Goal: Task Accomplishment & Management: Complete application form

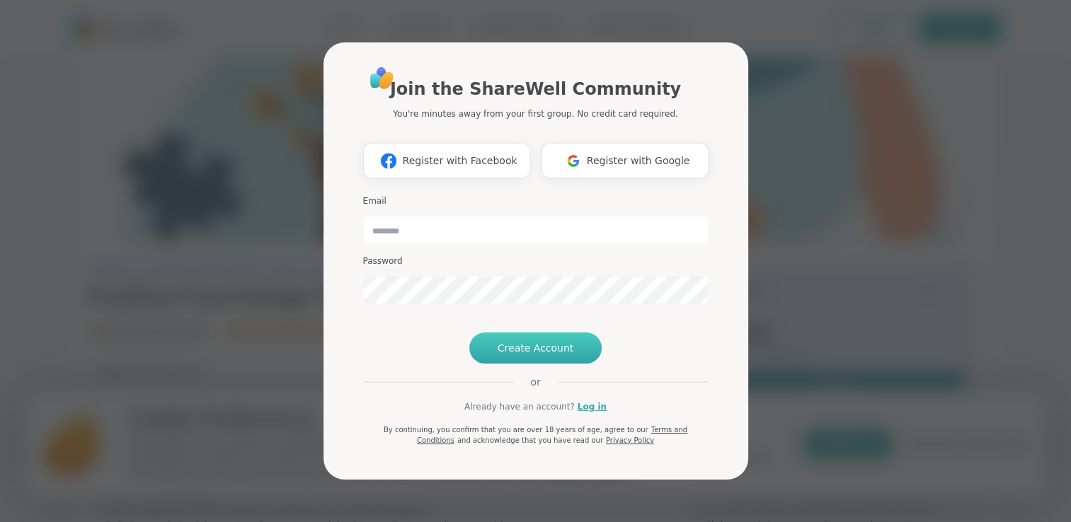
click at [546, 355] on span "Create Account" at bounding box center [535, 348] width 76 height 14
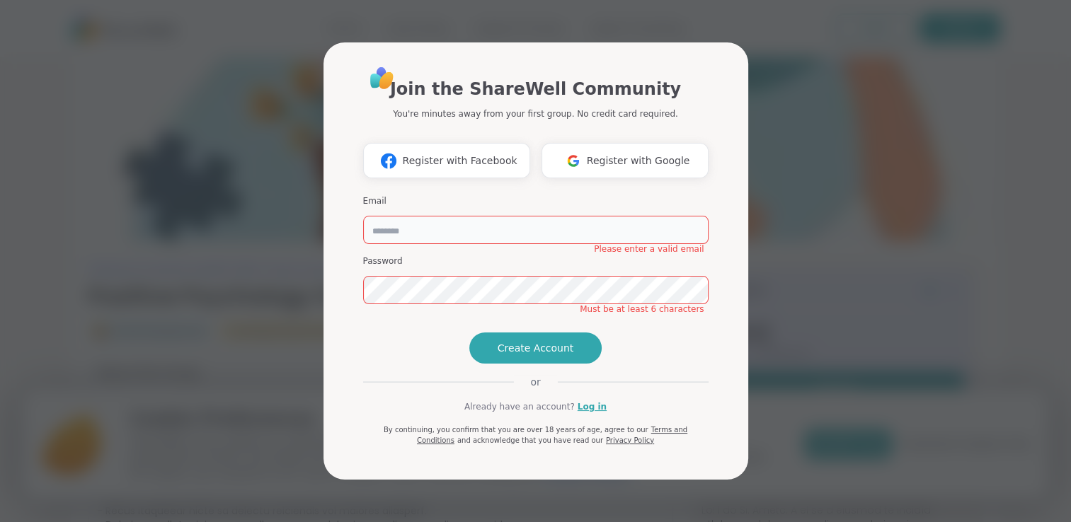
click at [425, 216] on input "email" at bounding box center [535, 230] width 345 height 28
type input "**********"
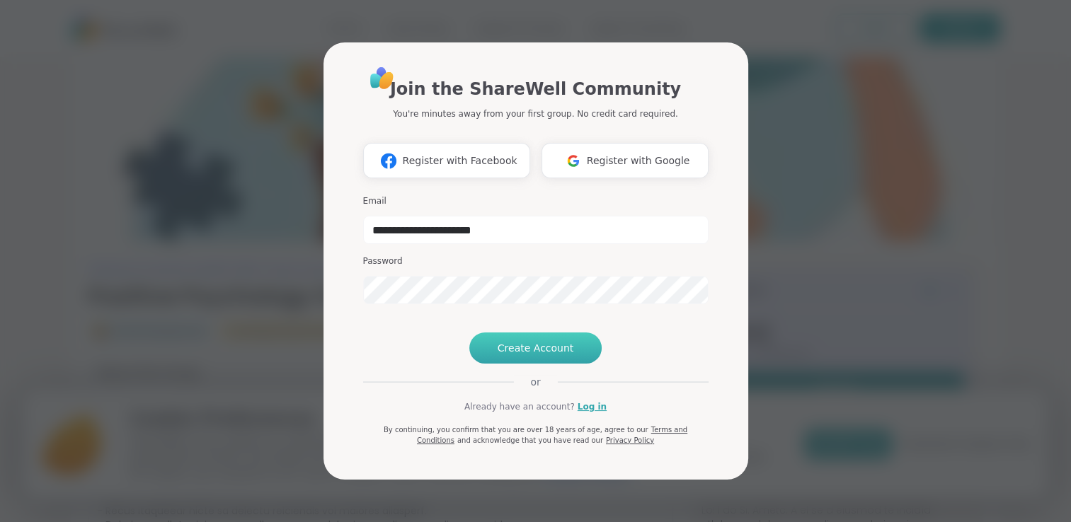
click at [535, 364] on button "Create Account" at bounding box center [535, 348] width 133 height 31
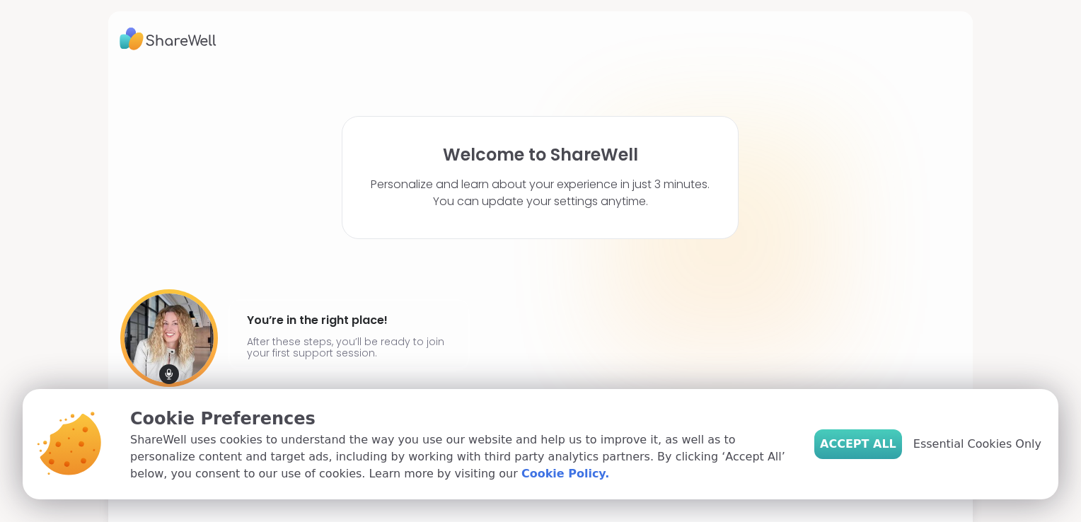
click at [868, 439] on span "Accept All" at bounding box center [858, 444] width 76 height 17
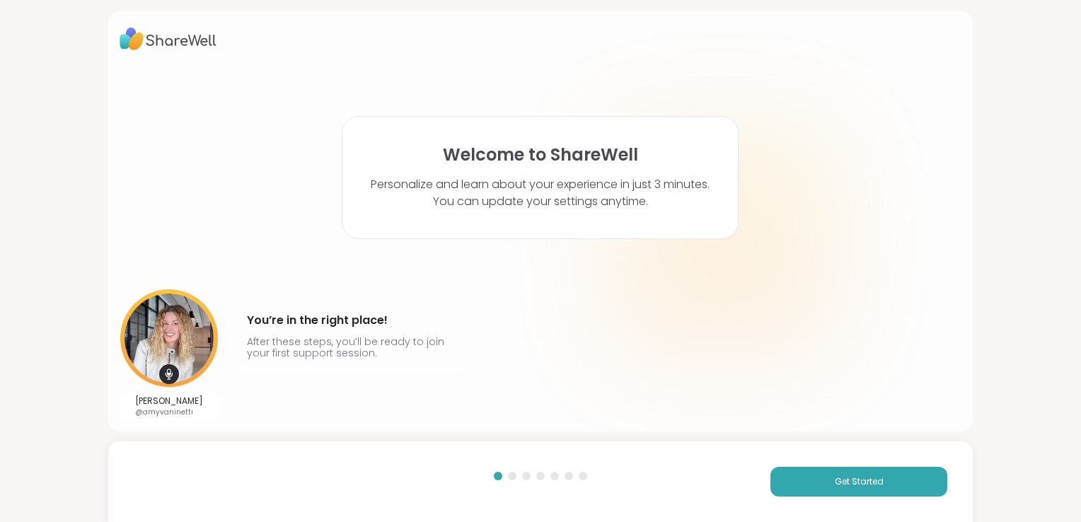
click at [510, 477] on div at bounding box center [512, 476] width 8 height 8
click at [795, 485] on button "Get Started" at bounding box center [859, 482] width 177 height 30
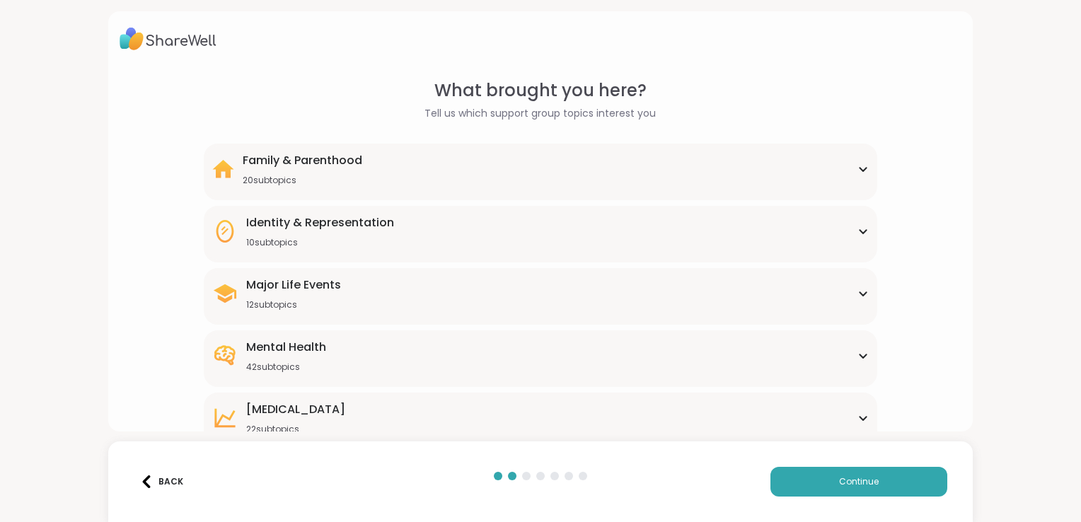
click at [861, 295] on icon at bounding box center [864, 294] width 6 height 4
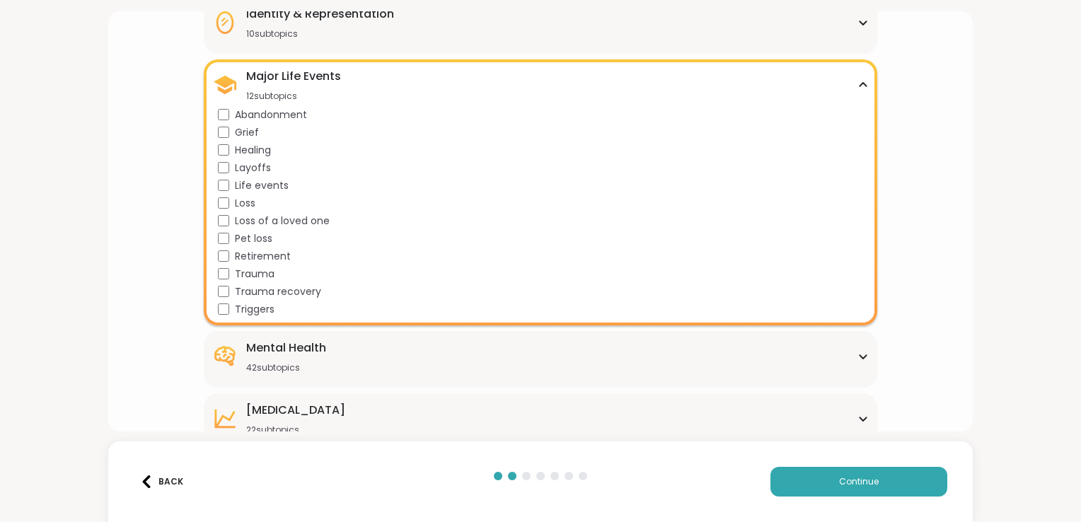
scroll to position [209, 0]
click at [861, 420] on icon at bounding box center [864, 419] width 6 height 4
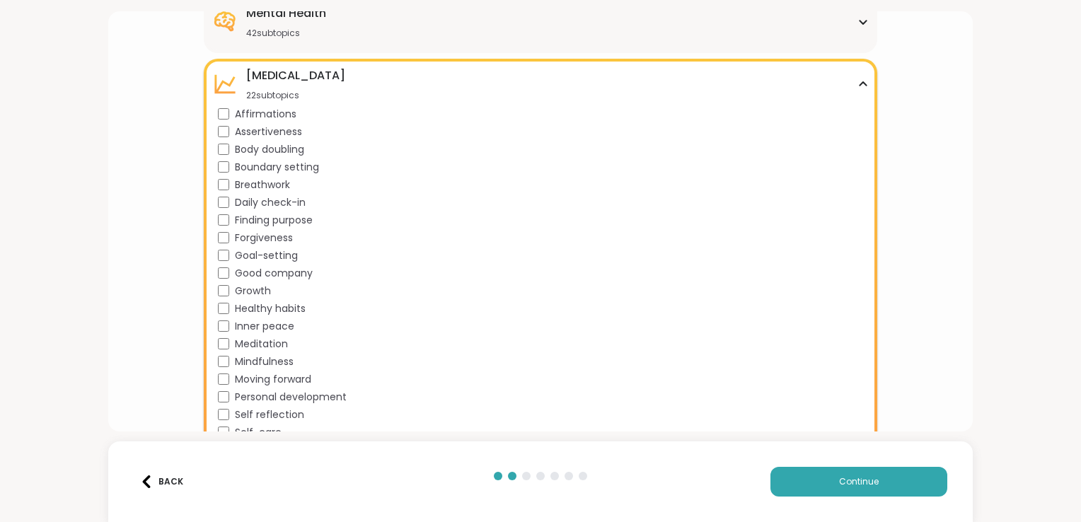
scroll to position [545, 0]
click at [915, 302] on div "What brought you here? Tell us which support group topics interest you Family &…" at bounding box center [541, 79] width 842 height 1092
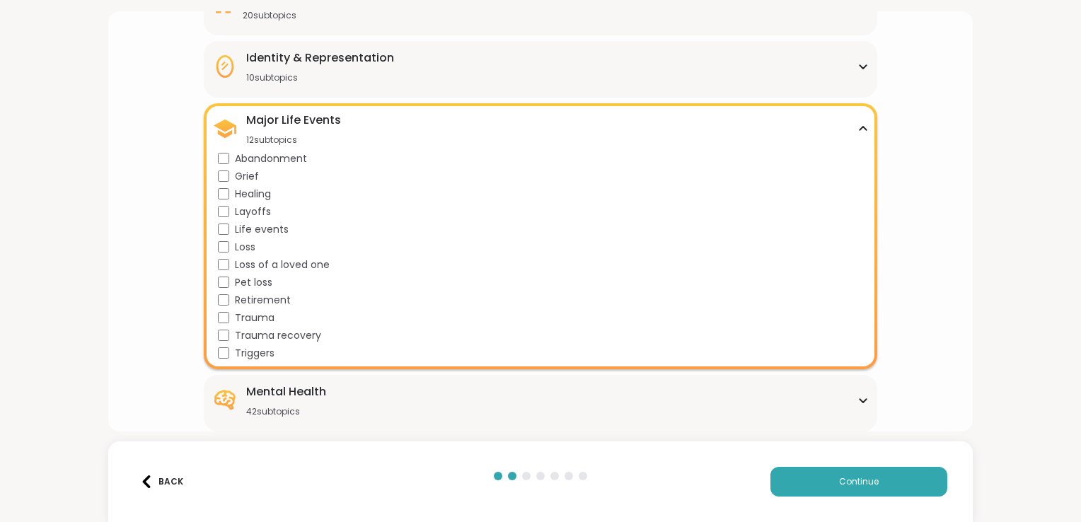
scroll to position [0, 0]
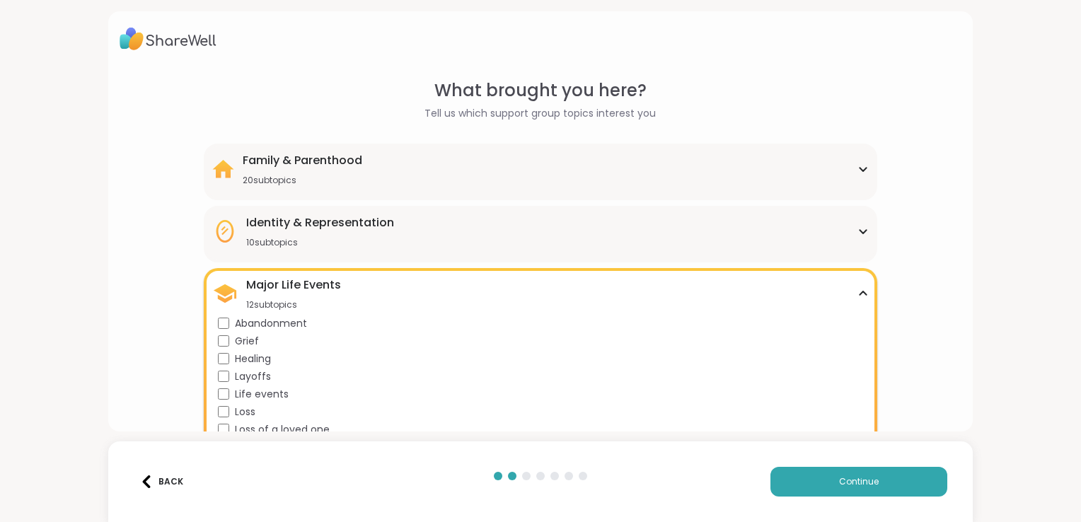
click at [858, 229] on icon at bounding box center [863, 231] width 11 height 7
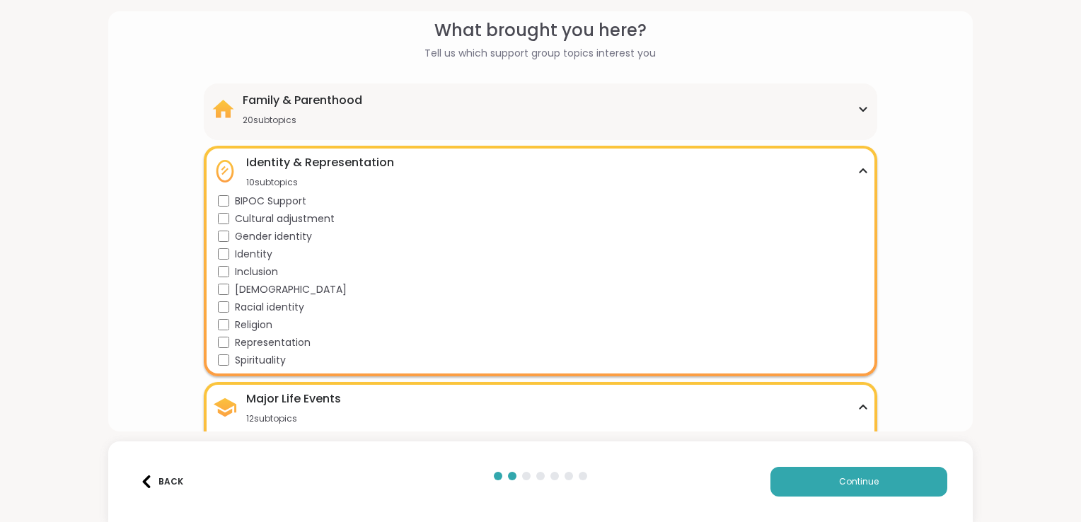
scroll to position [61, 0]
click at [858, 108] on icon at bounding box center [863, 108] width 11 height 7
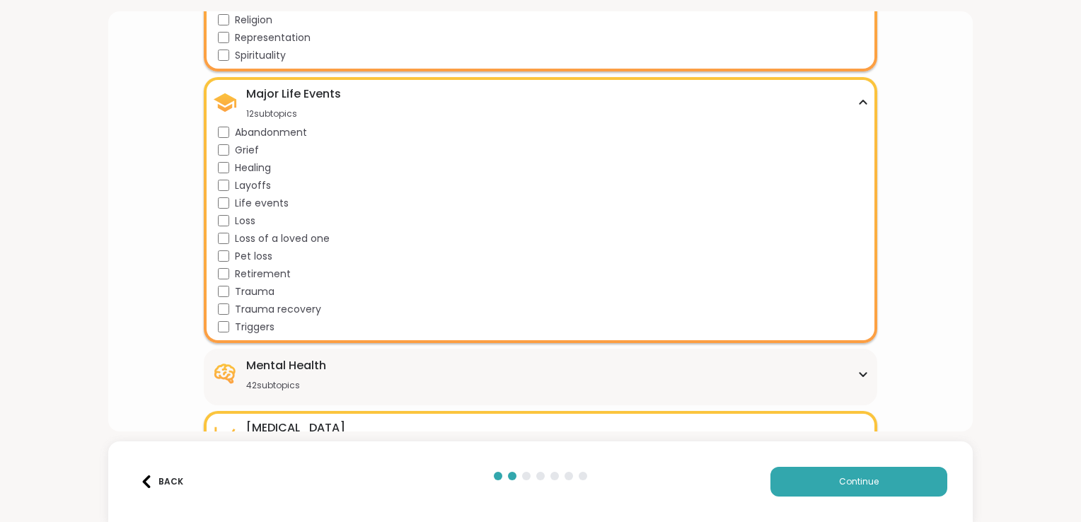
scroll to position [717, 0]
click at [844, 478] on span "Continue" at bounding box center [859, 482] width 40 height 13
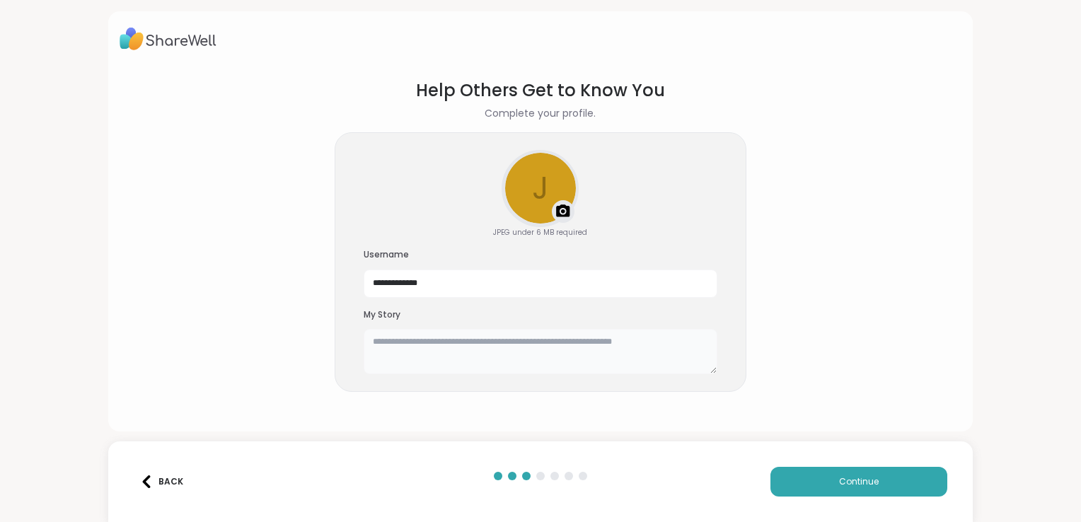
click at [408, 350] on textarea at bounding box center [541, 351] width 354 height 45
type textarea "*"
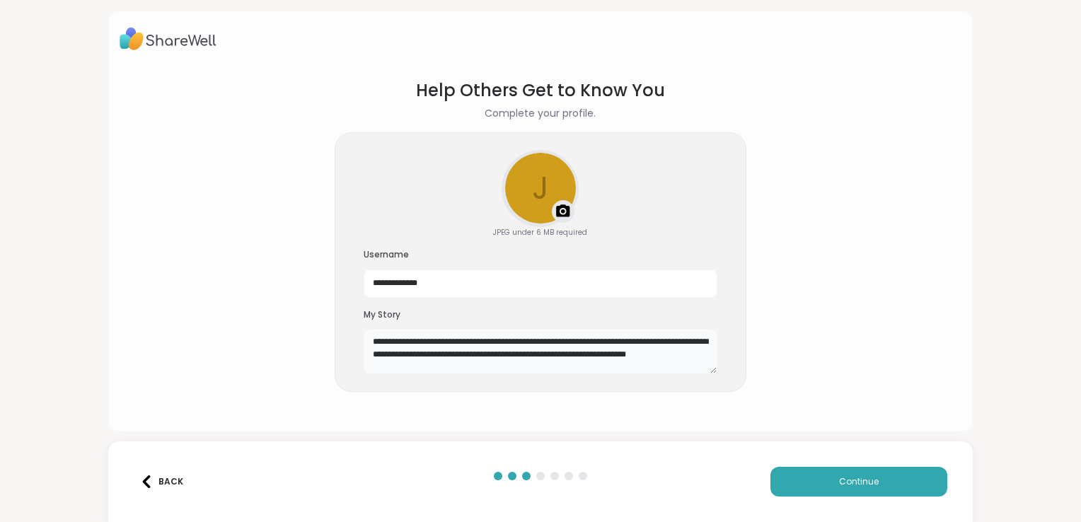
click at [379, 369] on textarea "**********" at bounding box center [541, 351] width 354 height 45
click at [447, 364] on textarea "**********" at bounding box center [541, 351] width 354 height 45
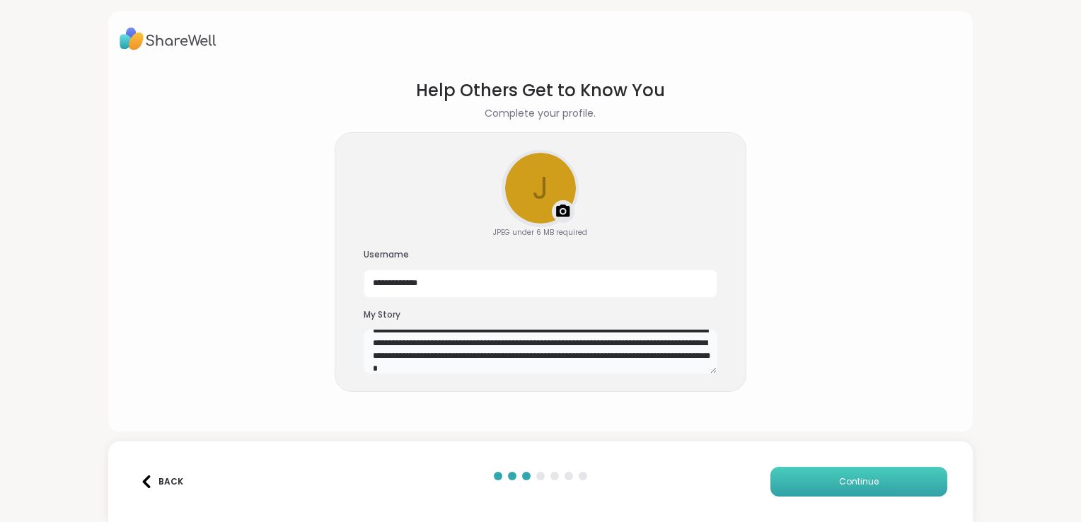
type textarea "**********"
click at [792, 475] on button "Continue" at bounding box center [859, 482] width 177 height 30
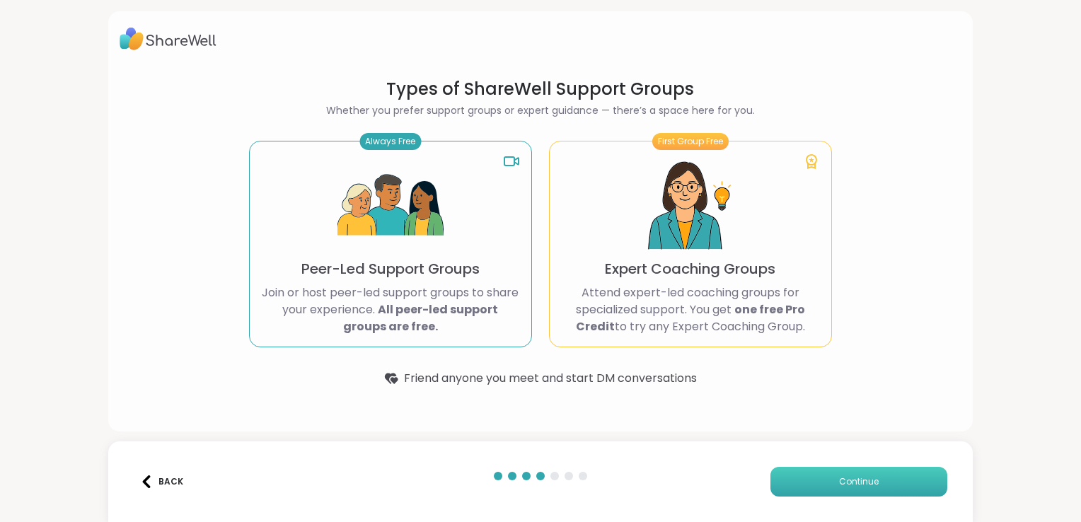
click at [877, 491] on button "Continue" at bounding box center [859, 482] width 177 height 30
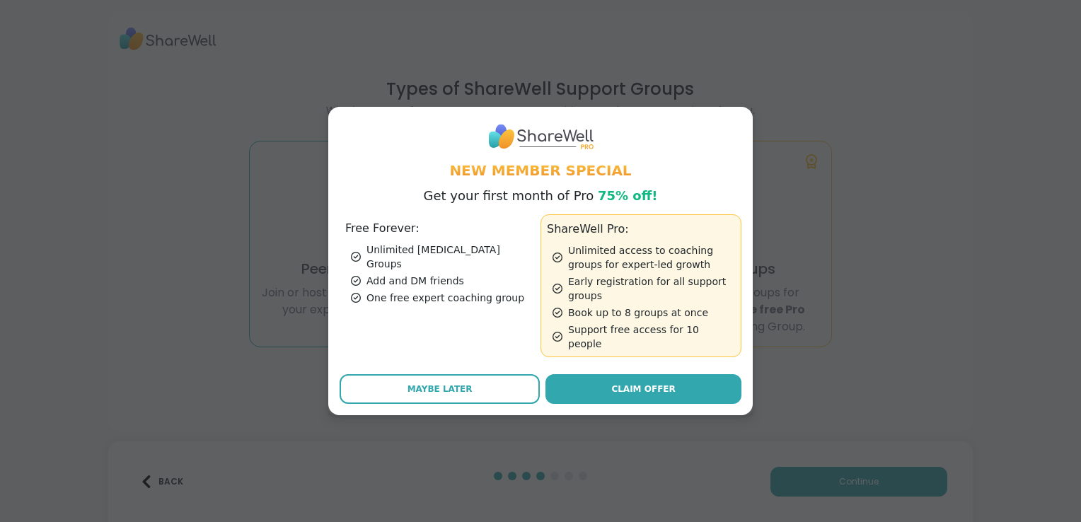
click at [352, 236] on h3 "Free Forever:" at bounding box center [440, 228] width 190 height 17
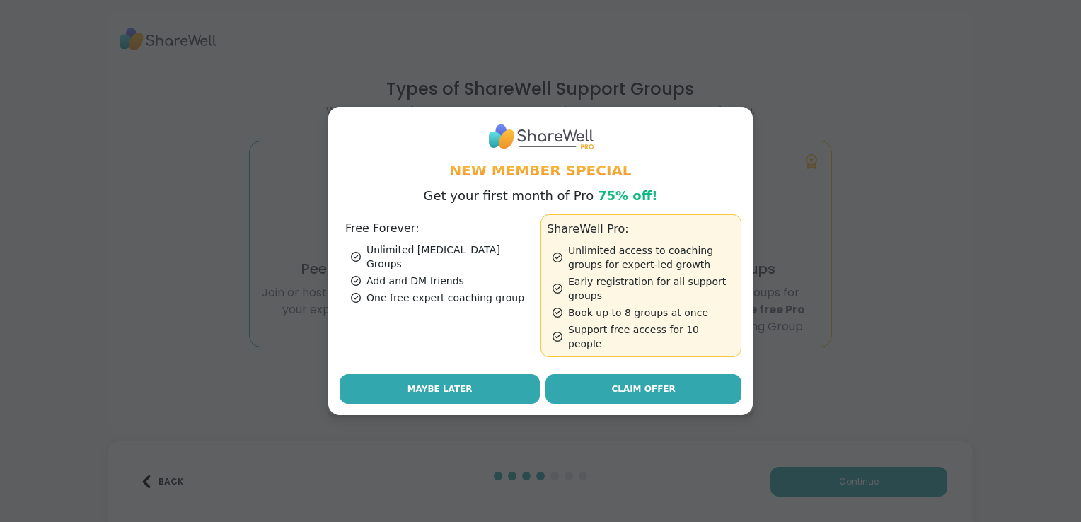
click at [464, 386] on button "Maybe Later" at bounding box center [440, 389] width 200 height 30
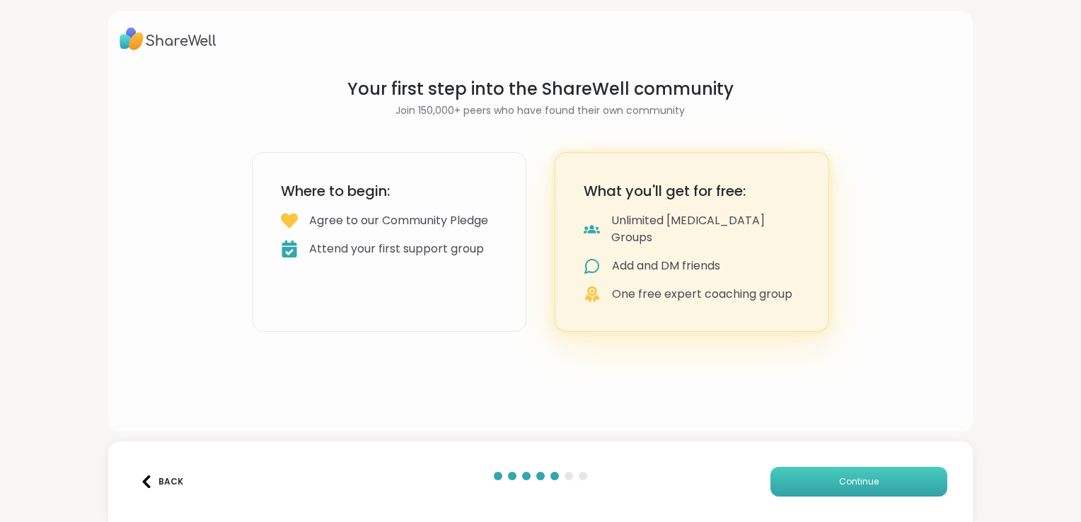
click at [803, 477] on button "Continue" at bounding box center [859, 482] width 177 height 30
